Goal: Task Accomplishment & Management: Use online tool/utility

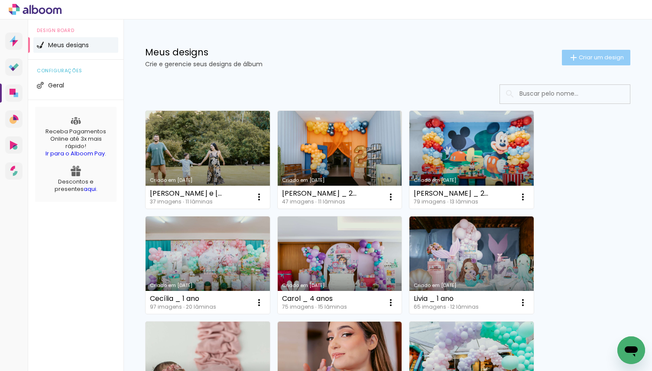
click at [595, 55] on span "Criar um design" at bounding box center [601, 58] width 45 height 6
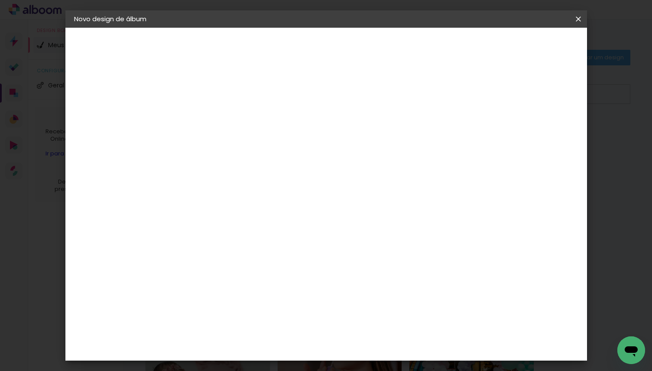
click at [216, 118] on input at bounding box center [216, 116] width 0 height 13
type input "[PERSON_NAME] _ 8 anos"
type paper-input "[PERSON_NAME] _ 8 anos"
click at [305, 42] on paper-button "Avançar" at bounding box center [283, 46] width 42 height 15
click at [282, 165] on input at bounding box center [238, 164] width 88 height 11
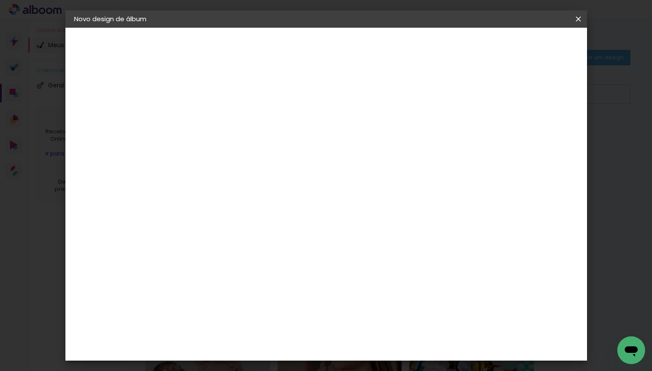
type input "mat"
type paper-input "mat"
click at [268, 189] on paper-item "Matias Encadernações" at bounding box center [229, 197] width 77 height 23
click at [0, 0] on slot "Avançar" at bounding box center [0, 0] width 0 height 0
click at [250, 144] on input "text" at bounding box center [233, 150] width 34 height 13
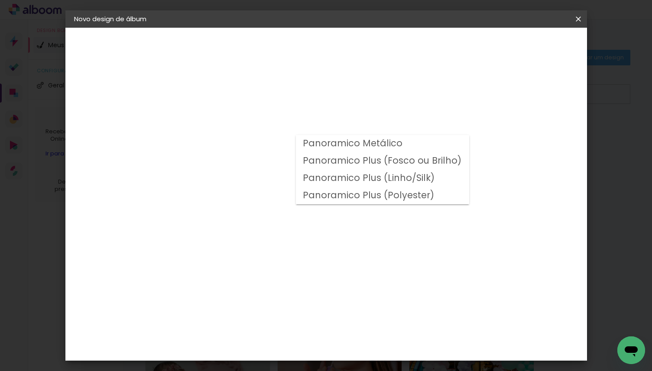
click at [0, 0] on slot "Panoramico Plus (Linho/Silk)" at bounding box center [0, 0] width 0 height 0
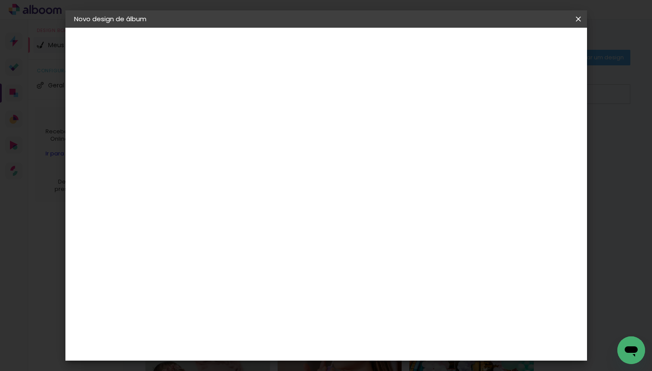
click at [335, 150] on paper-input-container "Linha Panoramico Plus (Linho/Silk)" at bounding box center [274, 143] width 123 height 22
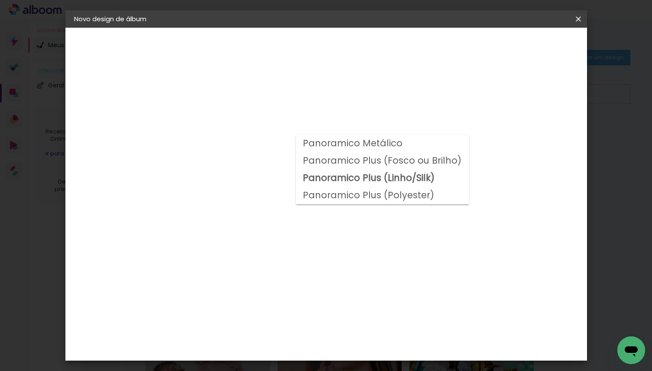
click at [359, 169] on paper-item "Panoramico Plus (Fosco ou Brilho)" at bounding box center [382, 160] width 173 height 17
type input "Panoramico Plus (Fosco ou Brilho)"
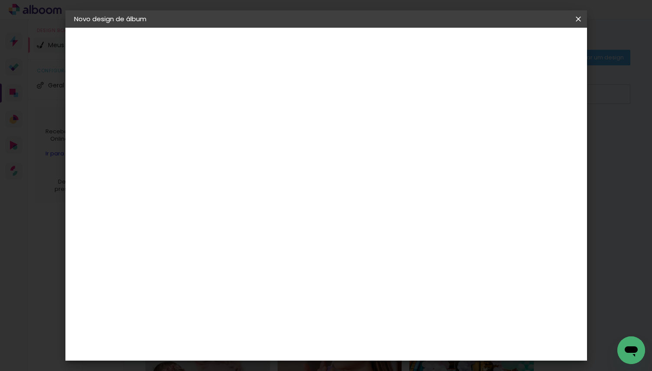
scroll to position [349, 0]
click at [274, 286] on span "25 × 25" at bounding box center [254, 297] width 40 height 23
click at [357, 50] on paper-button "Avançar" at bounding box center [336, 46] width 42 height 15
click at [0, 0] on slot "Mostrar sangria" at bounding box center [0, 0] width 0 height 0
type paper-checkbox "on"
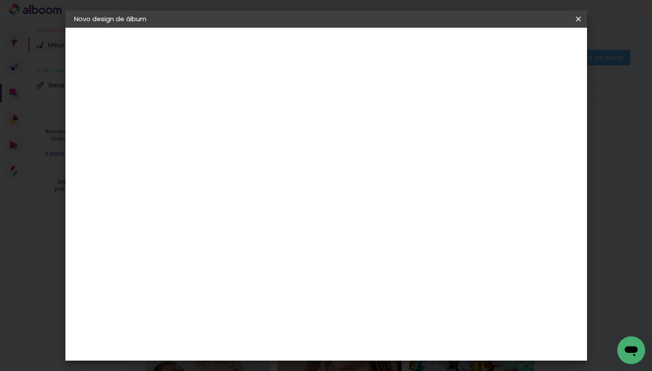
click at [531, 44] on span "Iniciar design" at bounding box center [510, 46] width 39 height 6
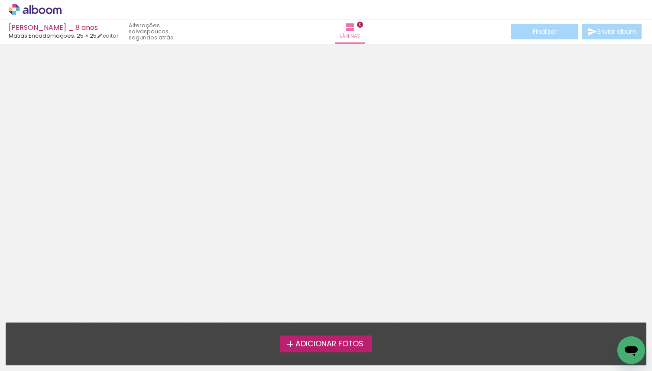
click at [324, 345] on span "Adicionar Fotos" at bounding box center [329, 345] width 68 height 8
click at [0, 0] on input "file" at bounding box center [0, 0] width 0 height 0
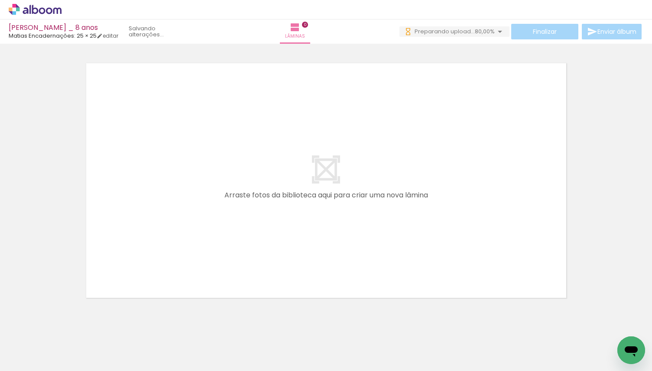
click at [49, 13] on icon at bounding box center [49, 10] width 6 height 6
click at [48, 9] on icon at bounding box center [49, 10] width 6 height 6
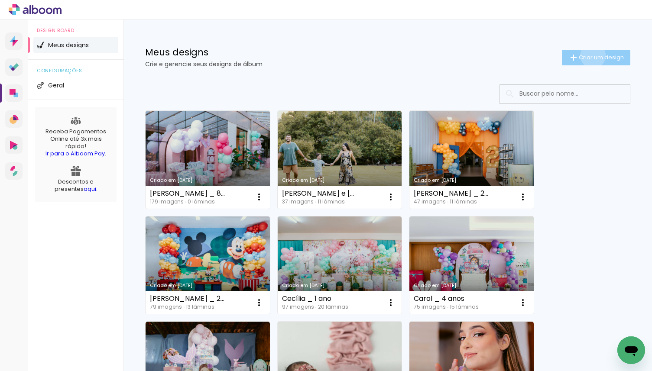
click at [591, 55] on span "Criar um design" at bounding box center [601, 58] width 45 height 6
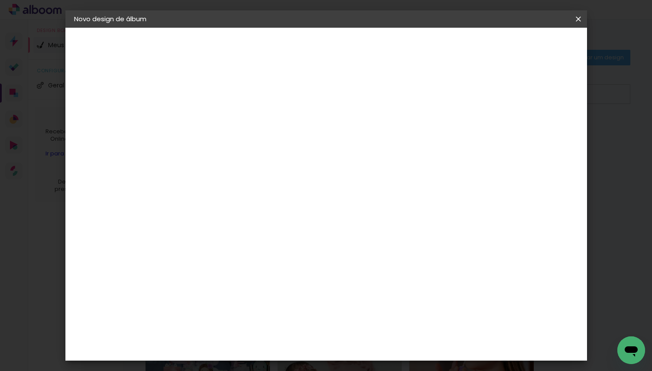
click at [216, 121] on input at bounding box center [216, 116] width 0 height 13
type input "Isabella _ 9 anos"
type paper-input "Isabella _ 9 anos"
click at [0, 0] on slot "Avançar" at bounding box center [0, 0] width 0 height 0
click at [282, 160] on input at bounding box center [238, 164] width 88 height 11
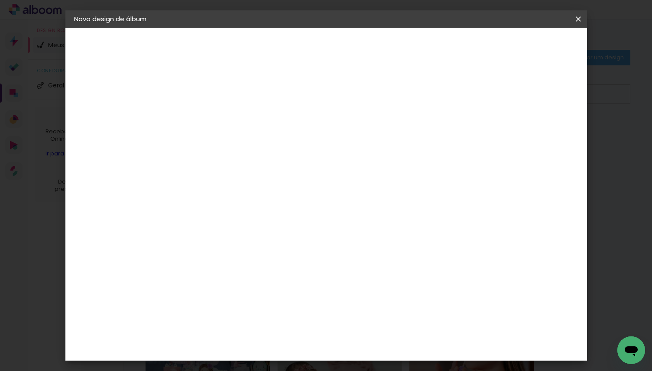
type input "mati"
type paper-input "mati"
click at [263, 199] on div "Matias Encadernações" at bounding box center [236, 198] width 53 height 14
click at [0, 0] on slot "Avançar" at bounding box center [0, 0] width 0 height 0
click at [250, 144] on input "text" at bounding box center [233, 150] width 34 height 13
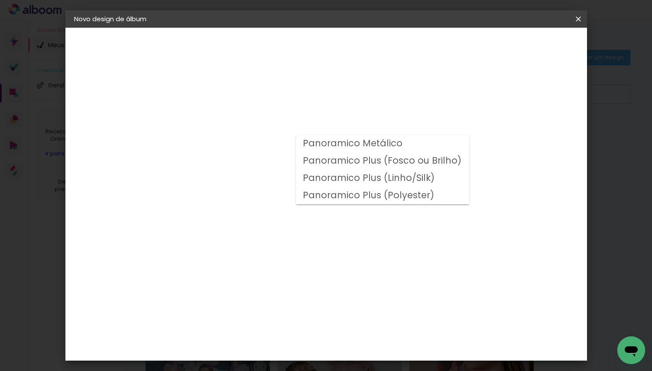
click at [0, 0] on slot "Panoramico Plus (Fosco ou Brilho)" at bounding box center [0, 0] width 0 height 0
type input "Panoramico Plus (Fosco ou Brilho)"
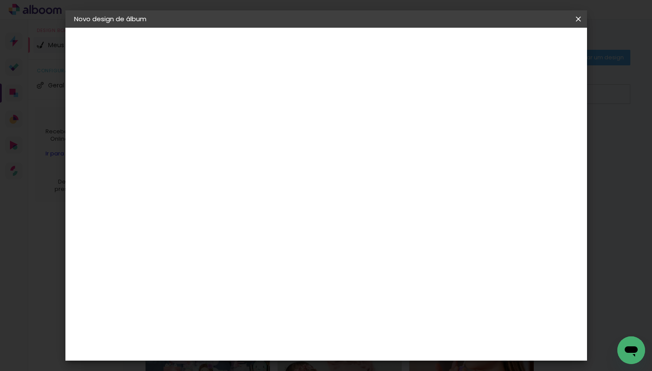
scroll to position [246, 0]
click at [0, 0] on slot "Avançar" at bounding box center [0, 0] width 0 height 0
click at [482, 94] on div at bounding box center [478, 94] width 8 height 8
type paper-checkbox "on"
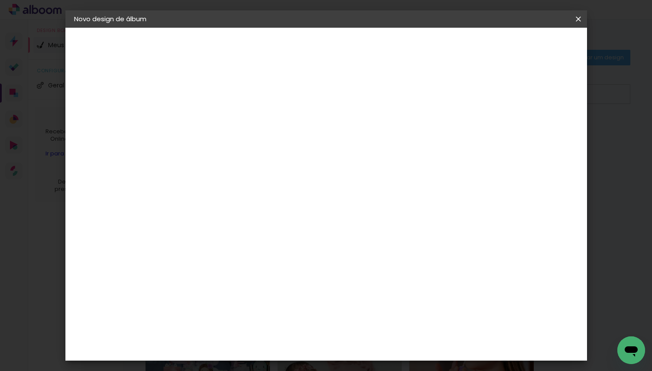
click at [531, 49] on span "Iniciar design" at bounding box center [510, 46] width 39 height 6
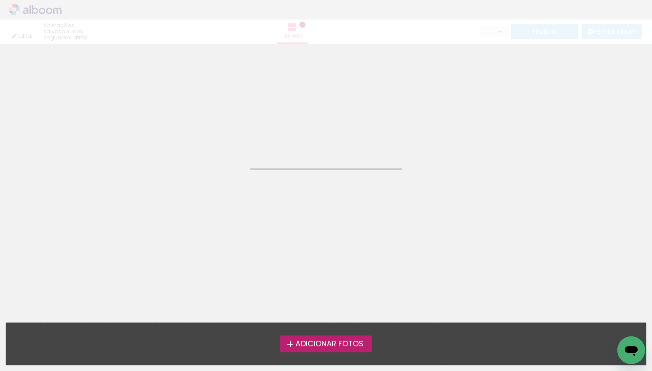
click at [344, 341] on span "Adicionar Fotos" at bounding box center [329, 345] width 68 height 8
click at [0, 0] on input "file" at bounding box center [0, 0] width 0 height 0
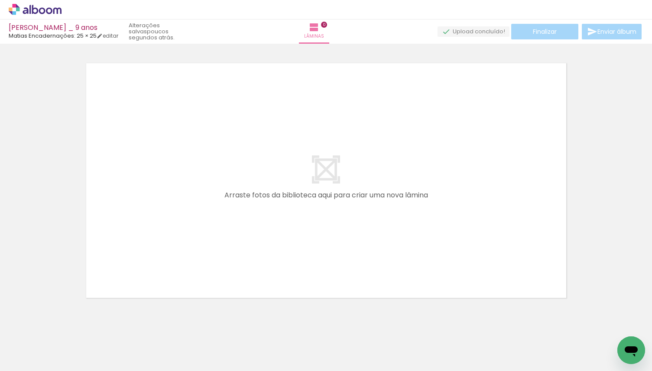
click at [40, 10] on icon at bounding box center [42, 10] width 6 height 6
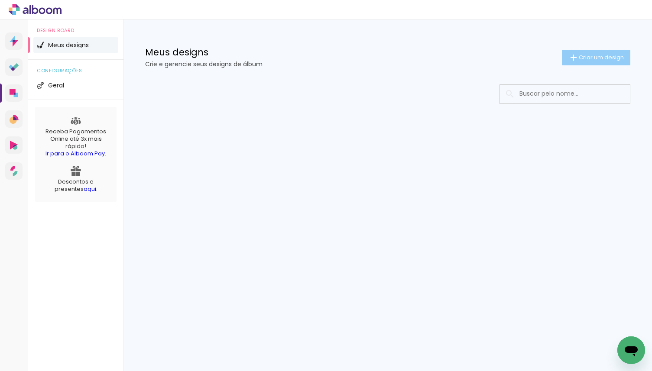
click at [586, 59] on span "Criar um design" at bounding box center [601, 58] width 45 height 6
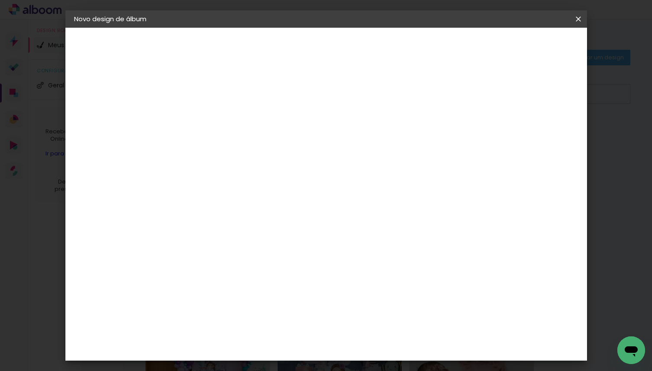
click at [216, 122] on input at bounding box center [216, 116] width 0 height 13
type input "S"
type input "brun"
type input "Bruno & Suellen"
type paper-input "Bruno & Suellen"
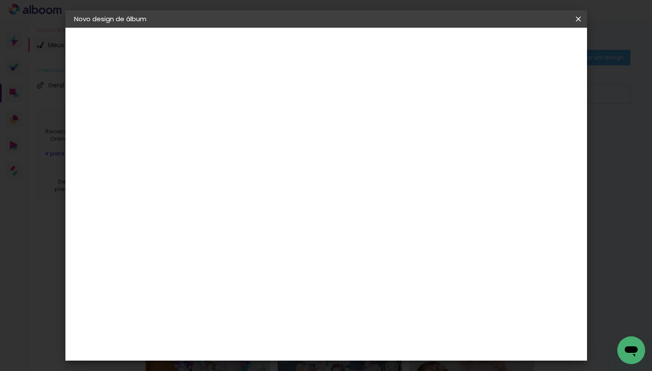
click at [305, 52] on paper-button "Avançar" at bounding box center [283, 46] width 42 height 15
click at [282, 160] on input at bounding box center [238, 164] width 88 height 11
type input "matia"
type paper-input "matia"
click at [254, 187] on paper-item "Matias Encadernações" at bounding box center [229, 197] width 77 height 23
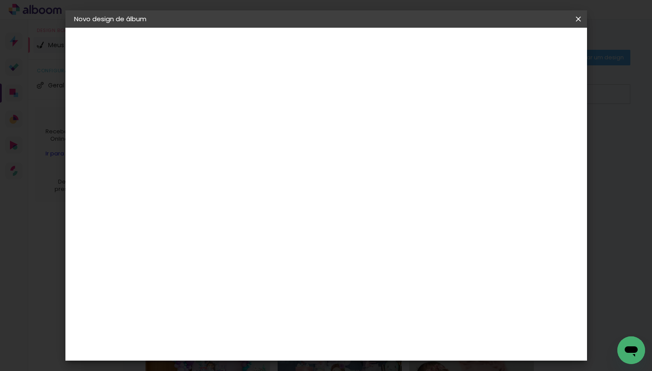
click at [268, 199] on paper-item "Matias Encadernações" at bounding box center [229, 197] width 77 height 23
click at [0, 0] on slot "Avançar" at bounding box center [0, 0] width 0 height 0
click at [285, 130] on div "Opções disponíveis Panoramico Metálico Panoramico Plus (Fosco ou Brilho) Panora…" at bounding box center [238, 165] width 94 height 162
click at [250, 144] on input "text" at bounding box center [233, 150] width 34 height 13
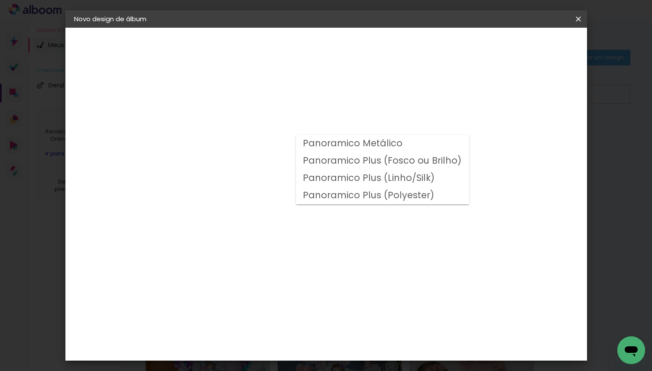
click at [0, 0] on slot "Panoramico Plus (Fosco ou Brilho)" at bounding box center [0, 0] width 0 height 0
type input "Panoramico Plus (Fosco ou Brilho)"
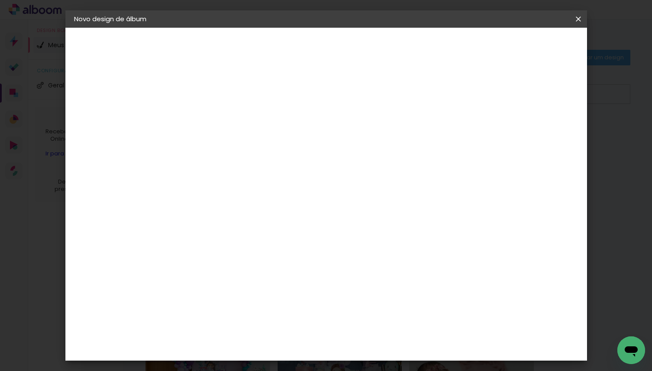
scroll to position [347, 0]
click at [274, 289] on span "25 × 25" at bounding box center [254, 300] width 40 height 23
click at [0, 0] on slot "Avançar" at bounding box center [0, 0] width 0 height 0
click at [516, 91] on div "Mostrar sangria" at bounding box center [511, 93] width 58 height 11
type paper-checkbox "on"
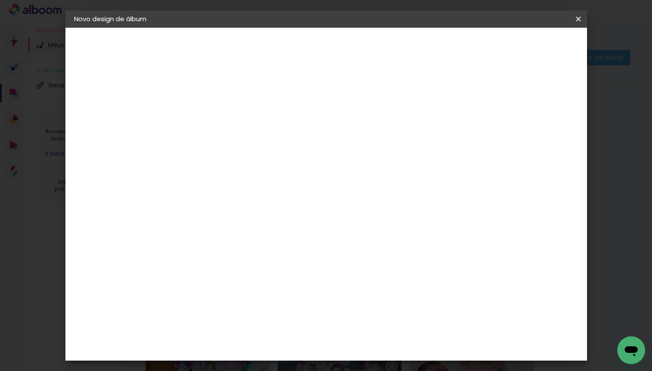
click at [531, 44] on span "Iniciar design" at bounding box center [510, 46] width 39 height 6
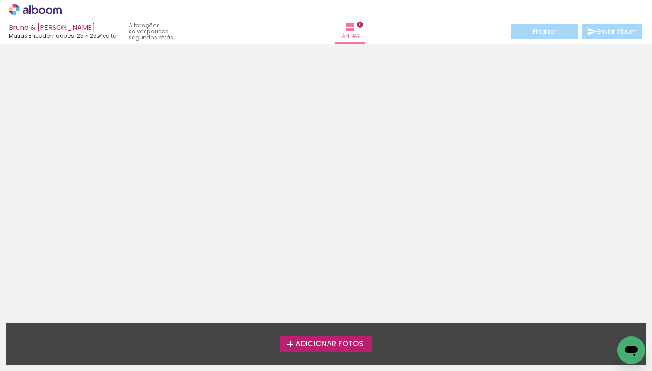
click at [321, 345] on span "Adicionar Fotos" at bounding box center [329, 345] width 68 height 8
click at [0, 0] on input "file" at bounding box center [0, 0] width 0 height 0
